Goal: Information Seeking & Learning: Learn about a topic

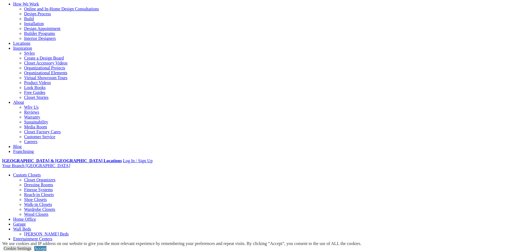
scroll to position [109, 0]
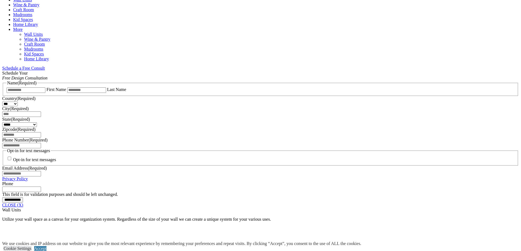
scroll to position [355, 0]
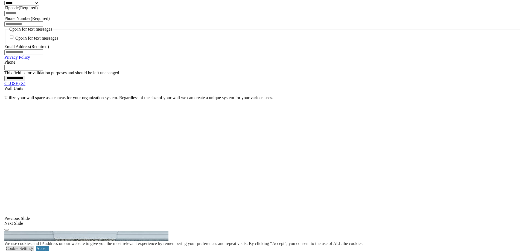
scroll to position [465, 0]
